Goal: Task Accomplishment & Management: Use online tool/utility

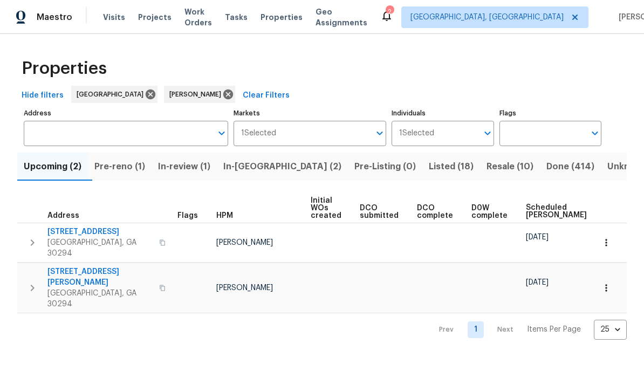
click at [264, 167] on span "In-reno (2)" at bounding box center [282, 166] width 118 height 15
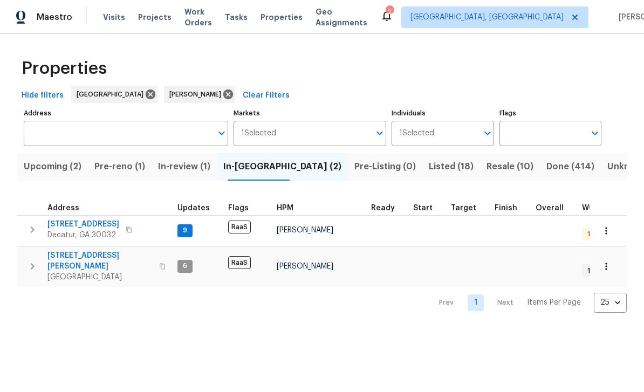
click at [71, 227] on span "2303 Pinewood Dr" at bounding box center [83, 224] width 72 height 11
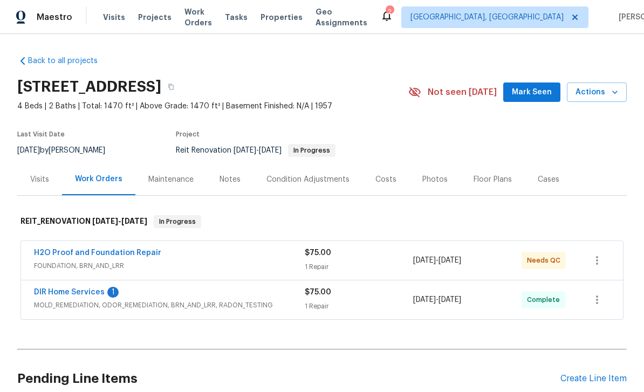
click at [57, 251] on link "H2O Proof and Foundation Repair" at bounding box center [97, 253] width 127 height 8
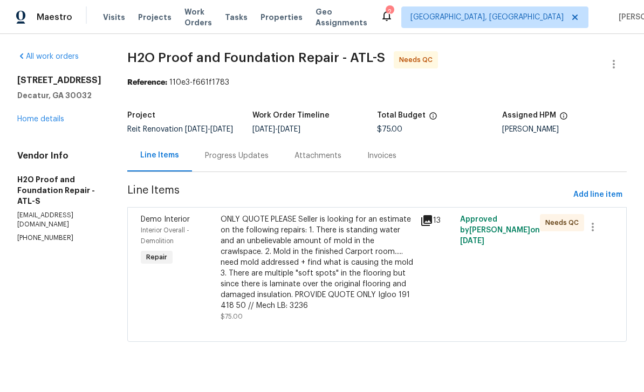
click at [247, 263] on div "ONLY QUOTE PLEASE Seller is looking for an estimate on the following repairs: 1…" at bounding box center [317, 262] width 193 height 97
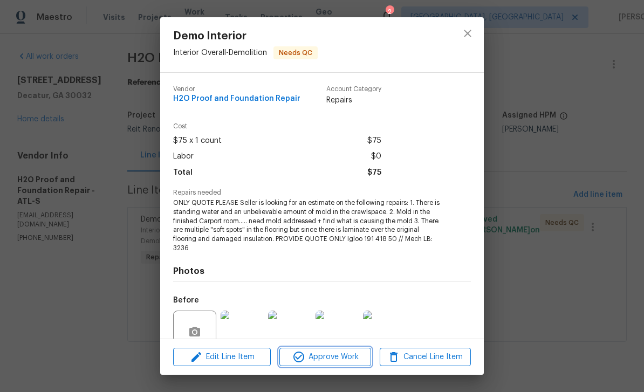
click at [356, 352] on span "Approve Work" at bounding box center [325, 357] width 85 height 13
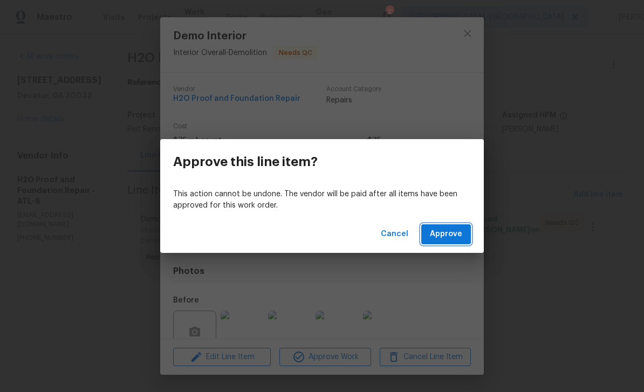
click at [449, 236] on span "Approve" at bounding box center [446, 234] width 32 height 13
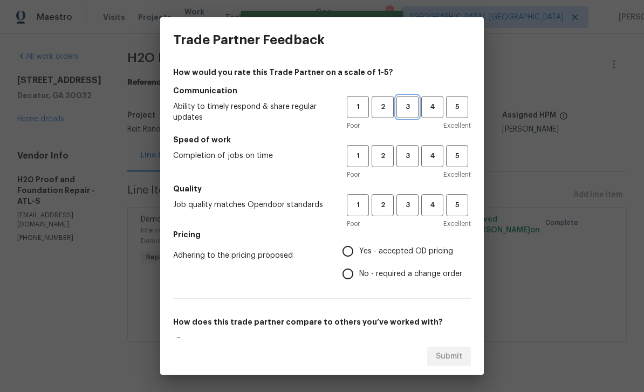
click at [401, 102] on span "3" at bounding box center [408, 107] width 20 height 12
click at [402, 156] on span "3" at bounding box center [408, 156] width 20 height 12
click at [405, 209] on span "3" at bounding box center [408, 205] width 20 height 12
click at [354, 259] on input "Yes - accepted OD pricing" at bounding box center [348, 251] width 23 height 23
radio input "true"
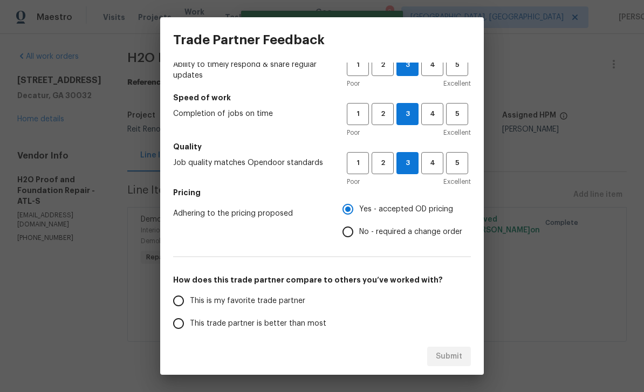
scroll to position [52, 0]
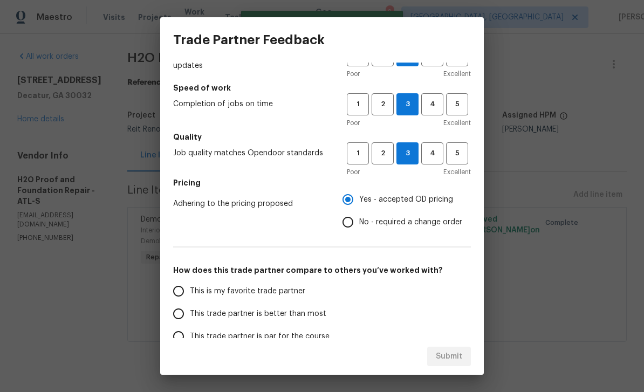
click at [181, 292] on input "This is my favorite trade partner" at bounding box center [178, 291] width 23 height 23
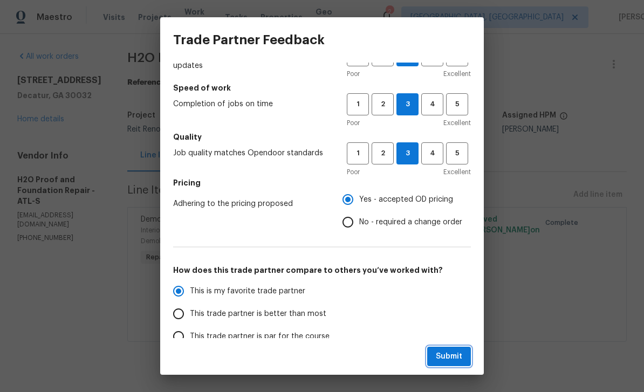
click at [453, 360] on span "Submit" at bounding box center [449, 356] width 26 height 13
radio input "true"
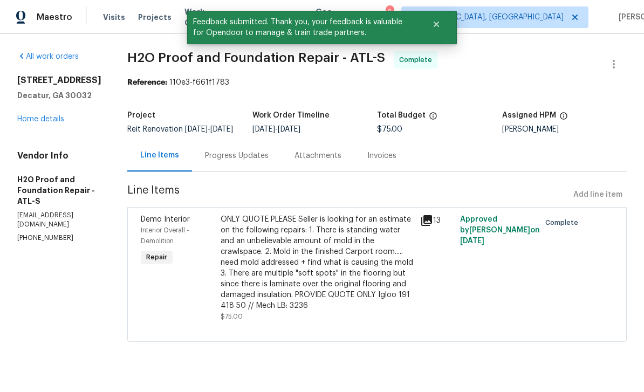
click at [38, 123] on link "Home details" at bounding box center [40, 119] width 47 height 8
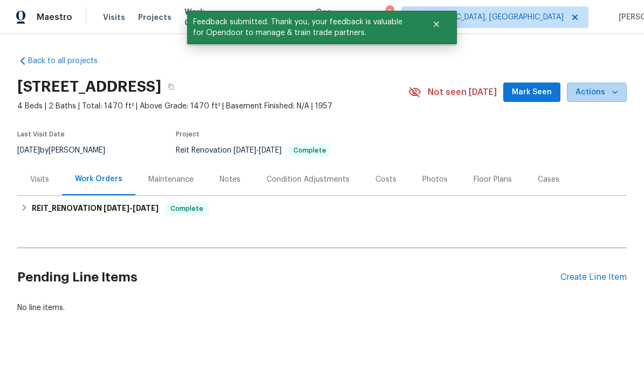
click at [589, 99] on button "Actions" at bounding box center [597, 93] width 60 height 20
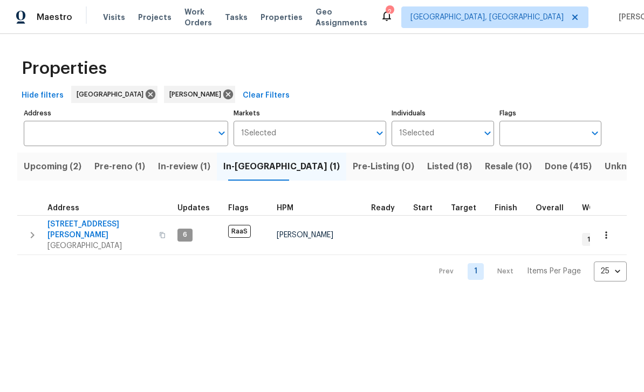
click at [189, 165] on span "In-review (1)" at bounding box center [184, 166] width 52 height 15
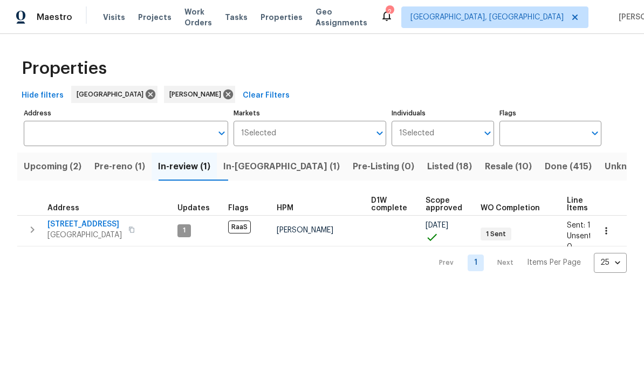
click at [58, 169] on span "Upcoming (2)" at bounding box center [53, 166] width 58 height 15
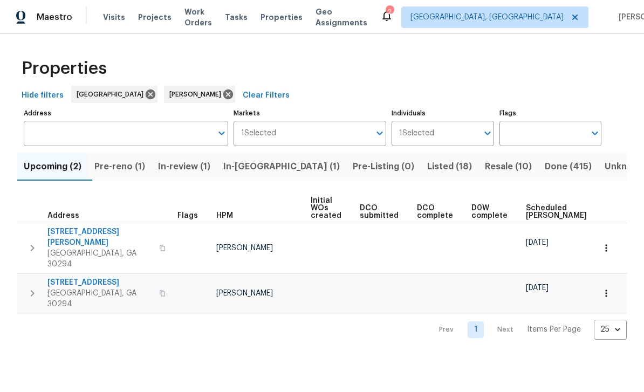
click at [531, 210] on span "Scheduled [PERSON_NAME]" at bounding box center [556, 211] width 61 height 15
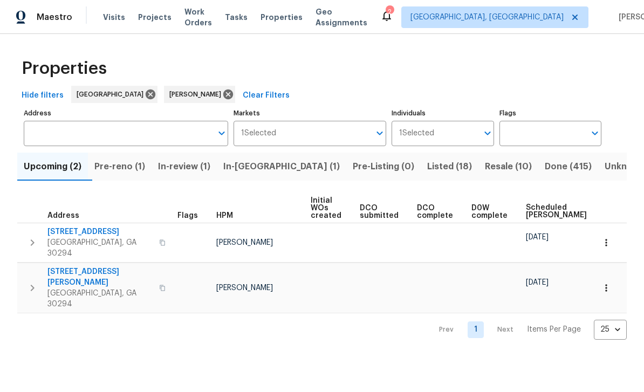
click at [72, 238] on span "[GEOGRAPHIC_DATA], GA 30294" at bounding box center [99, 248] width 105 height 22
click at [190, 19] on span "Work Orders" at bounding box center [199, 17] width 28 height 22
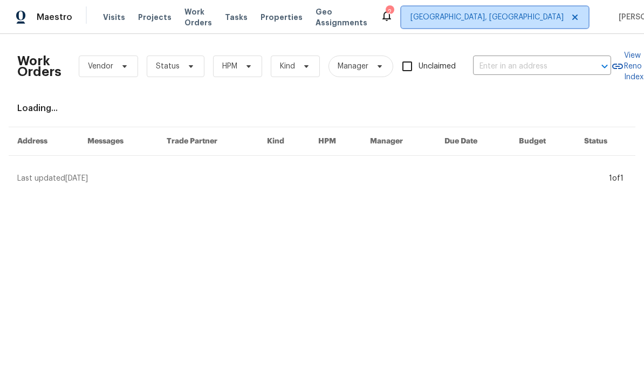
click at [508, 21] on span "[GEOGRAPHIC_DATA], [GEOGRAPHIC_DATA]" at bounding box center [487, 17] width 153 height 11
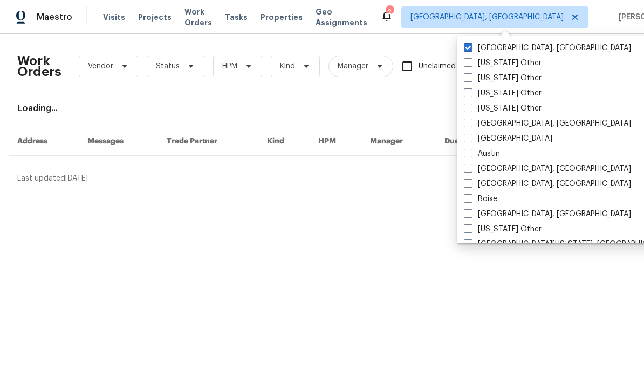
click at [473, 139] on label "[GEOGRAPHIC_DATA]" at bounding box center [508, 138] width 88 height 11
click at [471, 139] on input "[GEOGRAPHIC_DATA]" at bounding box center [467, 136] width 7 height 7
checkbox input "true"
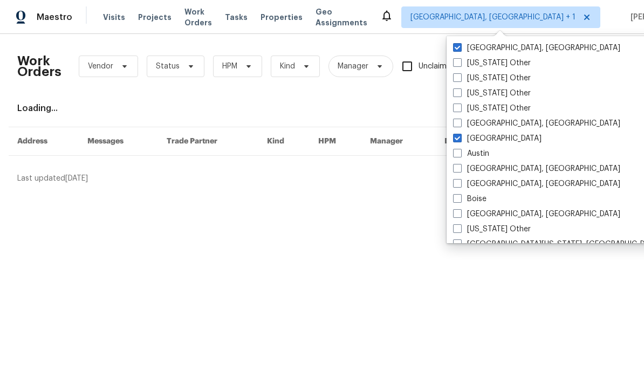
click at [498, 48] on label "[GEOGRAPHIC_DATA], [GEOGRAPHIC_DATA]" at bounding box center [536, 48] width 167 height 11
click at [460, 48] on input "[GEOGRAPHIC_DATA], [GEOGRAPHIC_DATA]" at bounding box center [456, 46] width 7 height 7
checkbox input "false"
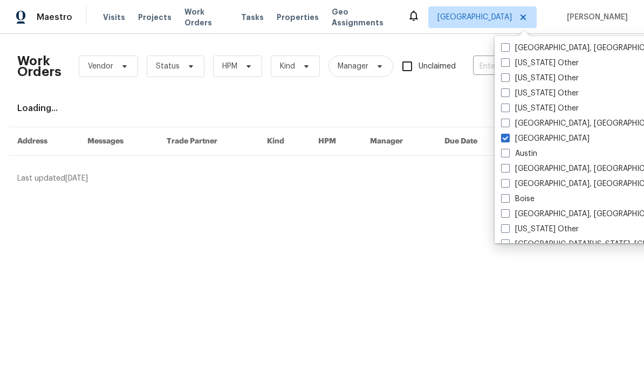
click at [443, 110] on div "Loading..." at bounding box center [322, 108] width 610 height 11
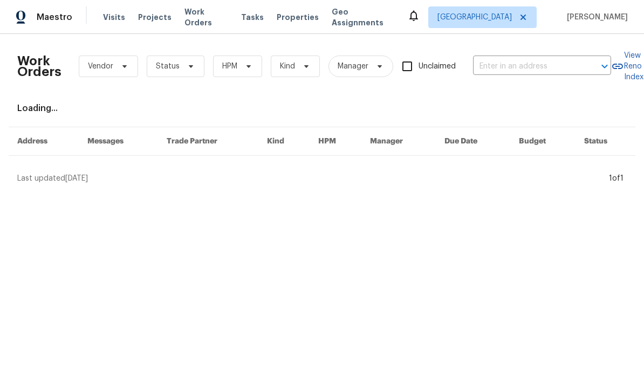
click at [497, 69] on input "text" at bounding box center [527, 66] width 108 height 17
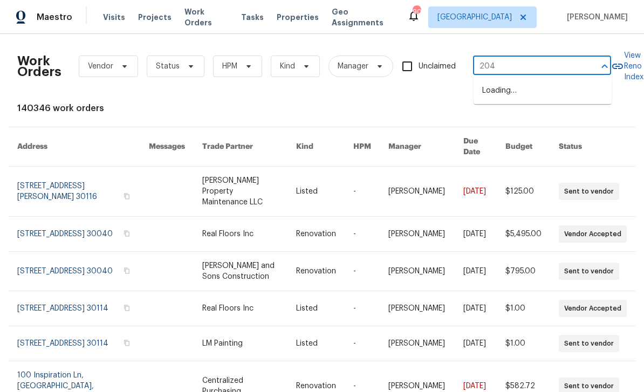
type input "2046"
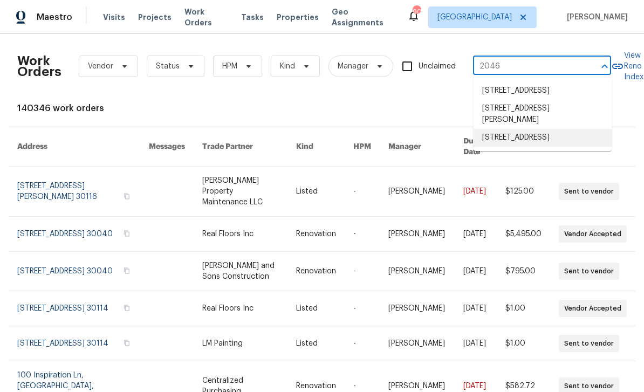
click at [550, 147] on li "2046 Dellwood Pl, Decatur, GA 30032" at bounding box center [543, 138] width 138 height 18
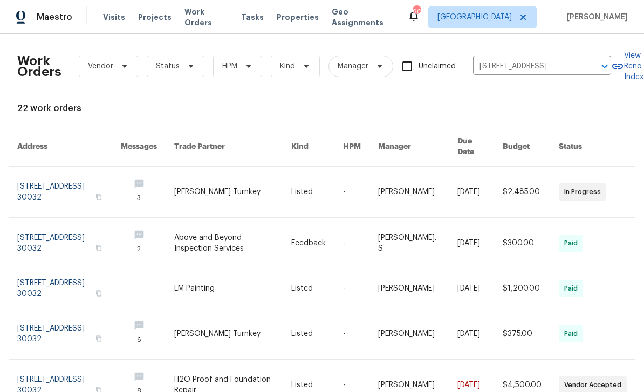
click at [35, 183] on link at bounding box center [69, 192] width 104 height 51
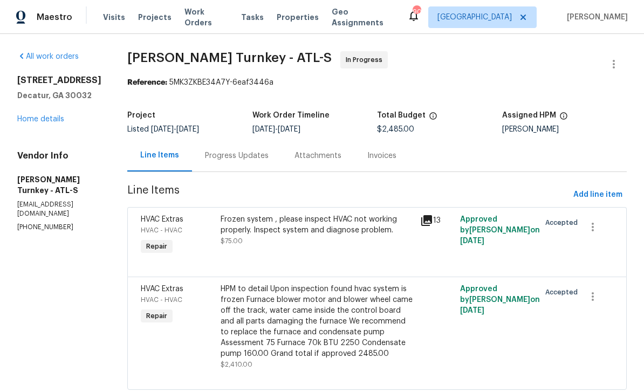
scroll to position [29, 0]
click at [211, 140] on div "Progress Updates" at bounding box center [237, 156] width 90 height 32
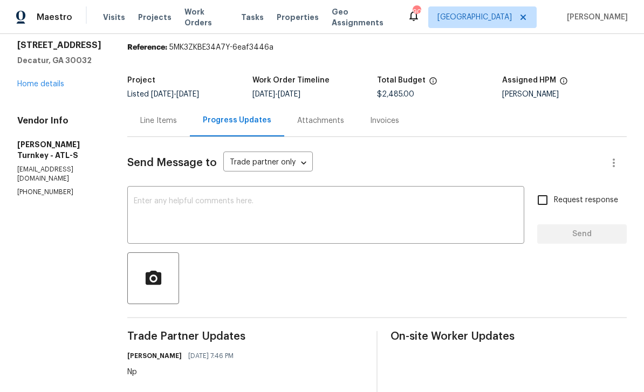
scroll to position [33, 0]
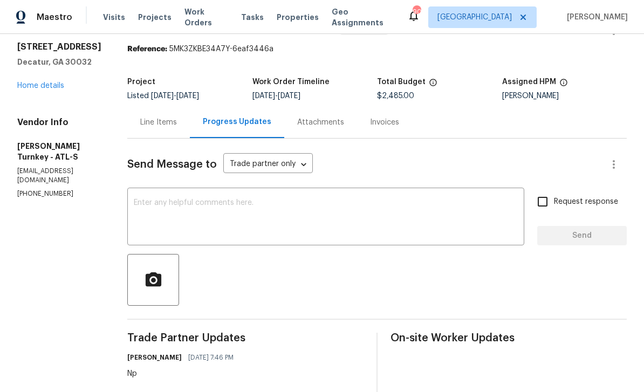
click at [156, 117] on div "Line Items" at bounding box center [158, 122] width 37 height 11
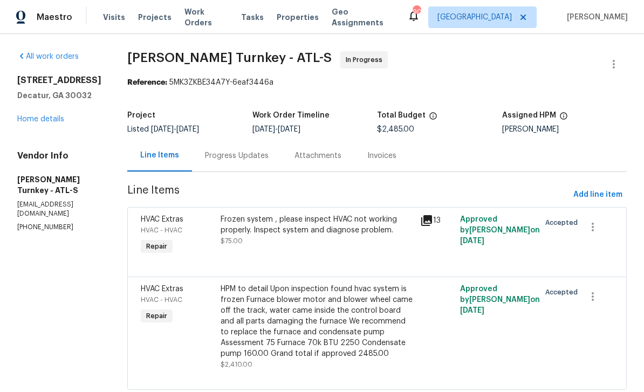
click at [33, 122] on link "Home details" at bounding box center [40, 119] width 47 height 8
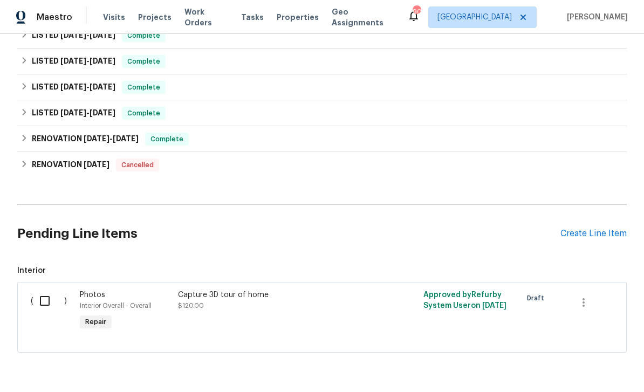
scroll to position [453, 0]
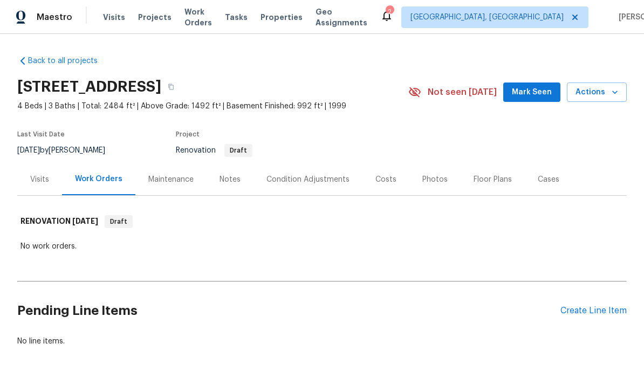
click at [229, 181] on div "Notes" at bounding box center [230, 179] width 21 height 11
